Goal: Transaction & Acquisition: Purchase product/service

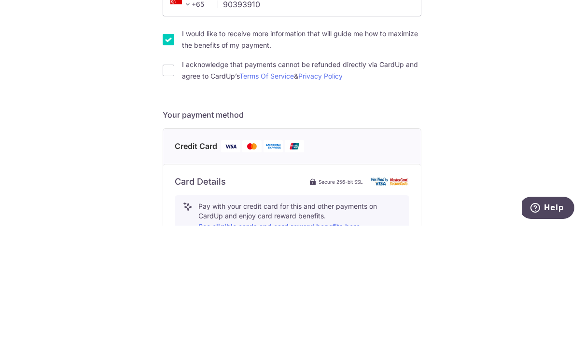
scroll to position [224, 0]
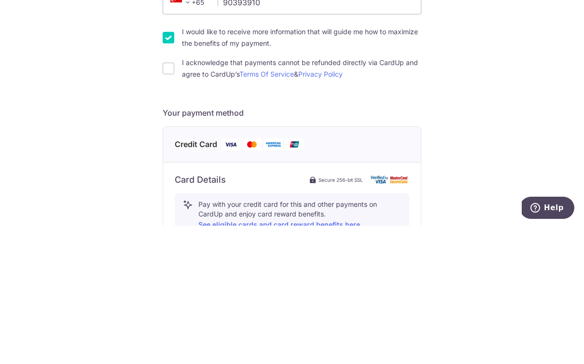
type input "90393910"
click at [161, 76] on div "You are paying Habyt Central Pte Ltd Habyt Central Pte Ltd uses CardUp to accep…" at bounding box center [292, 294] width 584 height 935
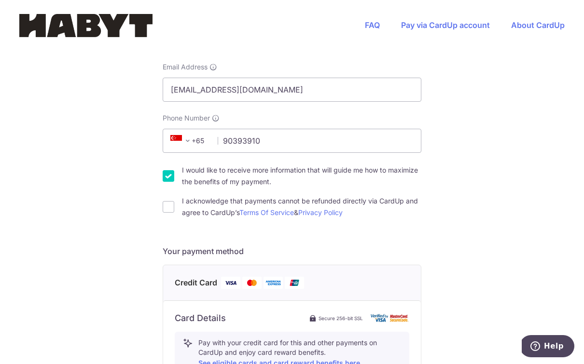
click at [164, 201] on input "I acknowledge that payments cannot be refunded directly via CardUp and agree to…" at bounding box center [169, 207] width 12 height 12
checkbox input "true"
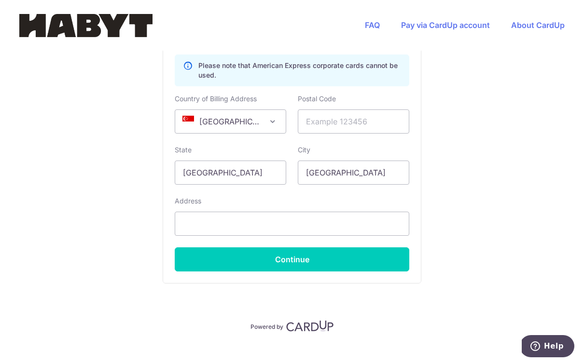
scroll to position [608, 0]
click at [280, 113] on span "[GEOGRAPHIC_DATA]" at bounding box center [230, 121] width 110 height 23
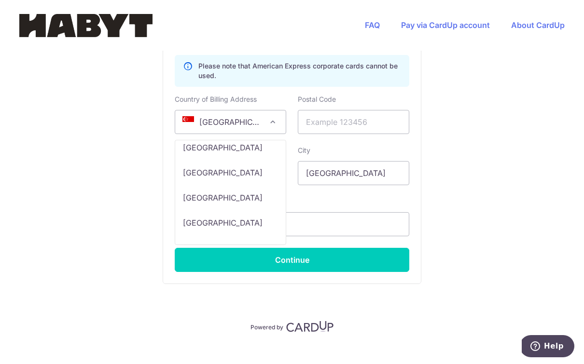
scroll to position [2553, 0]
select select "IN"
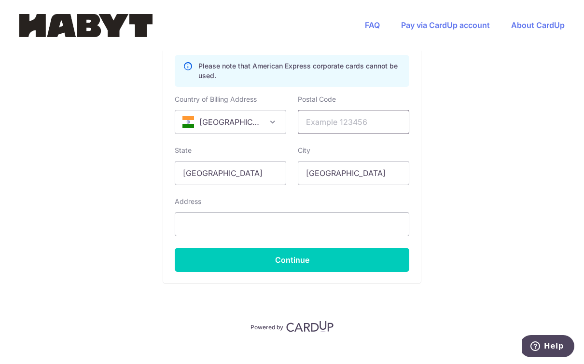
click at [339, 110] on input "text" at bounding box center [353, 122] width 111 height 24
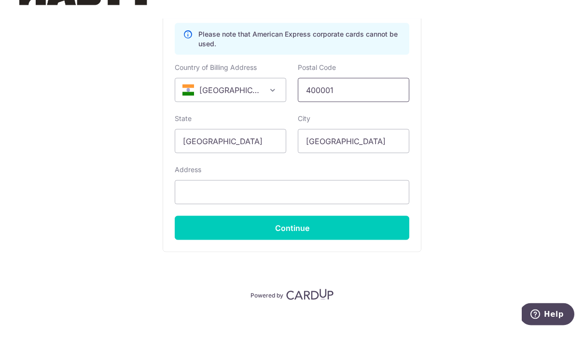
type input "400001"
click at [245, 161] on input "[GEOGRAPHIC_DATA]" at bounding box center [230, 173] width 111 height 24
click at [256, 161] on input "[GEOGRAPHIC_DATA]" at bounding box center [230, 173] width 111 height 24
click at [255, 161] on input "[GEOGRAPHIC_DATA]" at bounding box center [230, 173] width 111 height 24
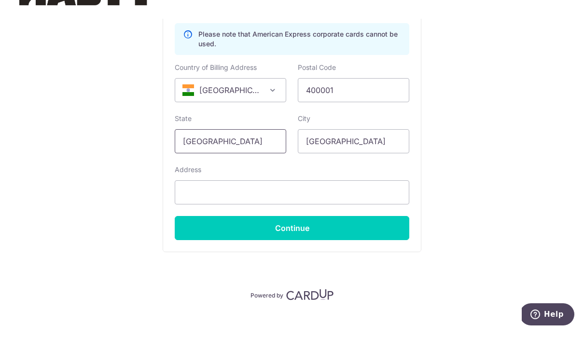
type input "[GEOGRAPHIC_DATA]"
click at [352, 161] on input "[GEOGRAPHIC_DATA]" at bounding box center [353, 173] width 111 height 24
click at [382, 161] on input "[GEOGRAPHIC_DATA]" at bounding box center [353, 173] width 111 height 24
click at [378, 161] on input "[GEOGRAPHIC_DATA]" at bounding box center [353, 173] width 111 height 24
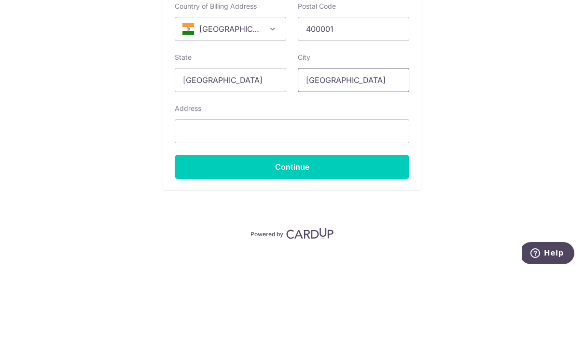
type input "[GEOGRAPHIC_DATA]"
click at [299, 212] on input "text" at bounding box center [292, 224] width 234 height 24
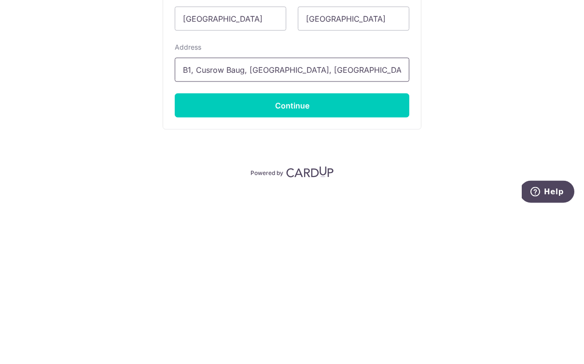
type input "B1, Cusrow Baug, [GEOGRAPHIC_DATA], [GEOGRAPHIC_DATA]"
click at [336, 248] on button "Continue" at bounding box center [292, 260] width 234 height 24
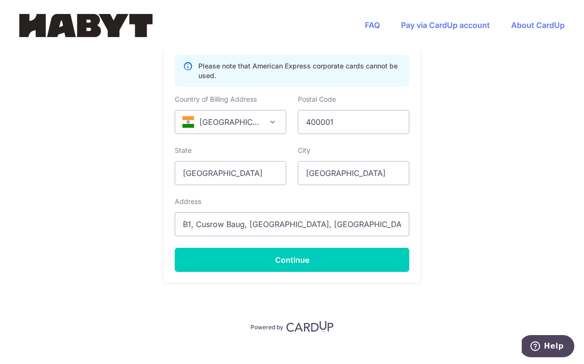
type input "**** 5193"
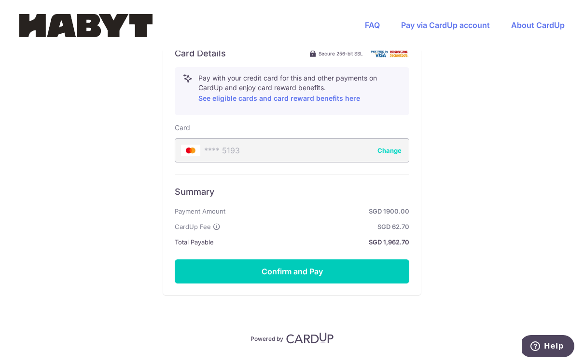
scroll to position [487, 0]
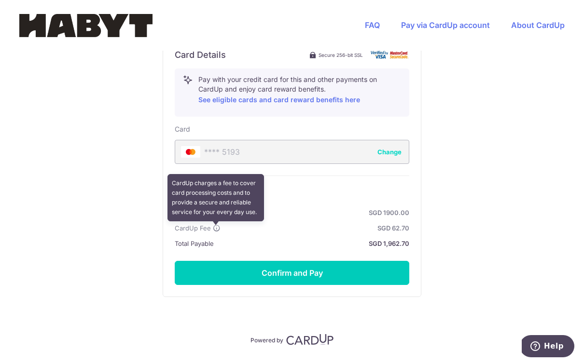
click at [218, 222] on span at bounding box center [217, 228] width 8 height 12
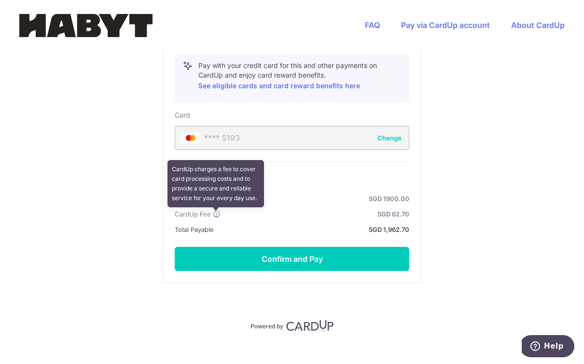
scroll to position [500, 0]
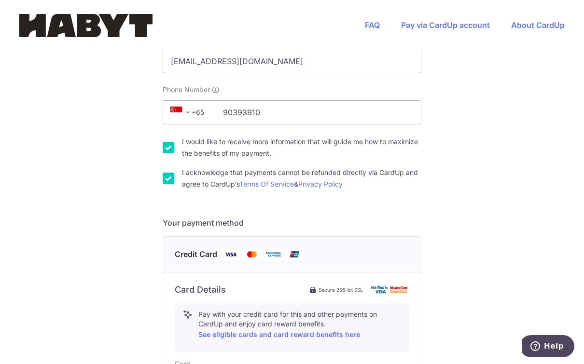
scroll to position [223, 0]
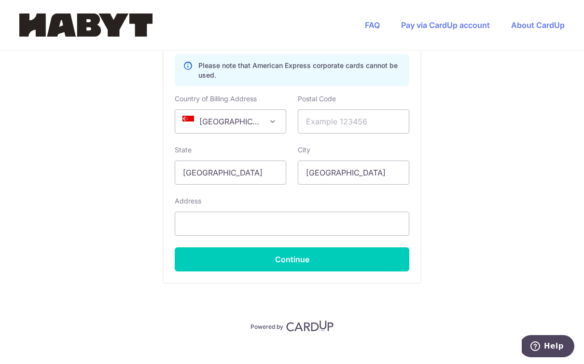
scroll to position [608, 0]
click at [528, 339] on button "Help" at bounding box center [547, 346] width 55 height 22
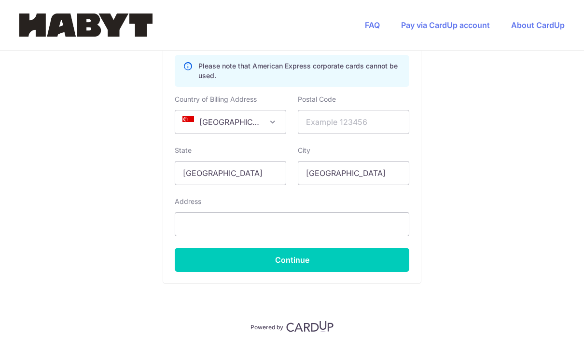
scroll to position [0, 0]
